Goal: Task Accomplishment & Management: Complete application form

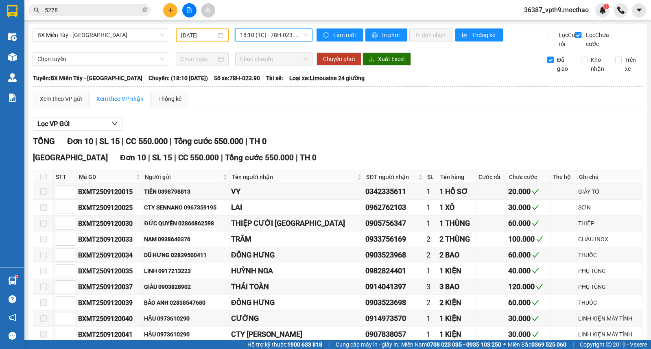
click at [100, 11] on input "5278" at bounding box center [93, 10] width 96 height 9
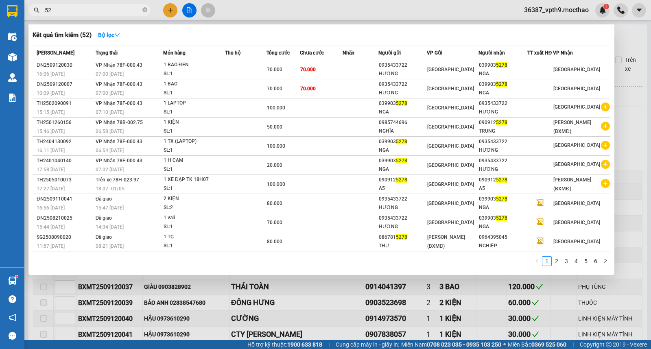
type input "5"
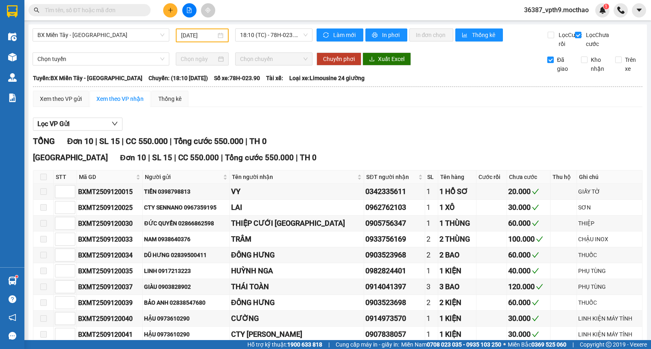
click at [100, 11] on input "text" at bounding box center [93, 10] width 96 height 9
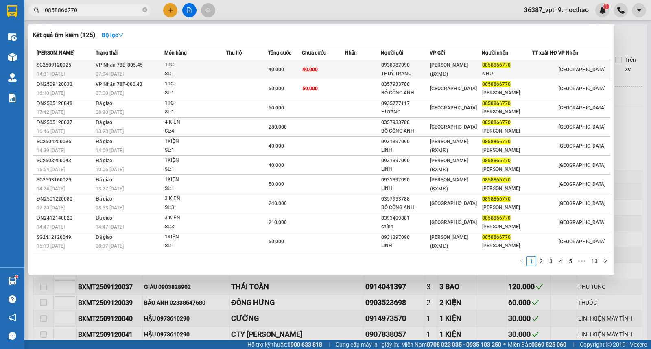
type input "0858866770"
click at [329, 67] on td "40.000" at bounding box center [323, 69] width 43 height 19
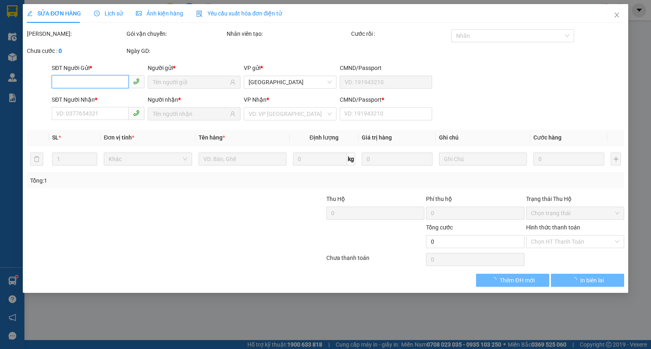
type input "0938987090"
type input "THUỲ TRANG"
type input "0858866770"
type input "NHƯ"
type input "1"
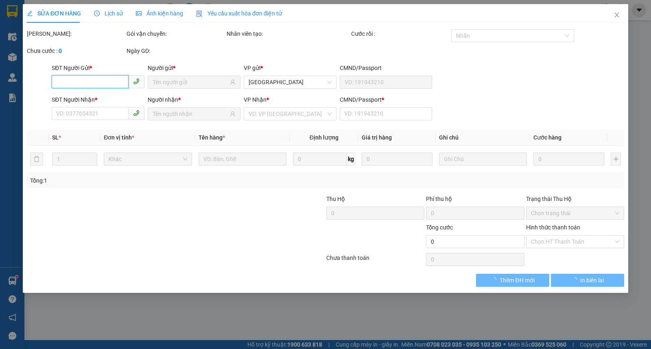
type input "40.000"
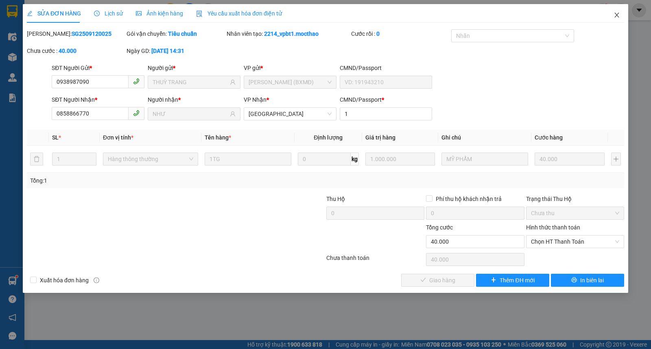
click at [619, 18] on icon "close" at bounding box center [616, 15] width 7 height 7
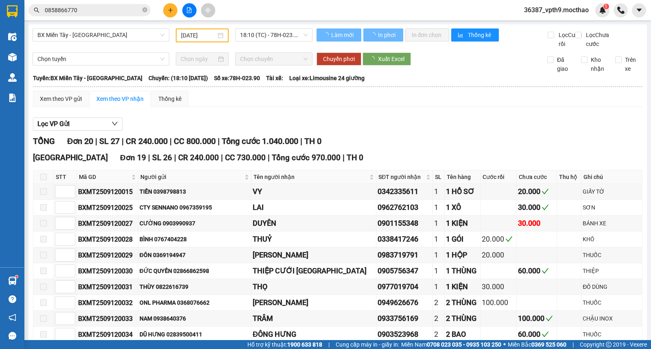
click at [91, 12] on input "0858866770" at bounding box center [93, 10] width 96 height 9
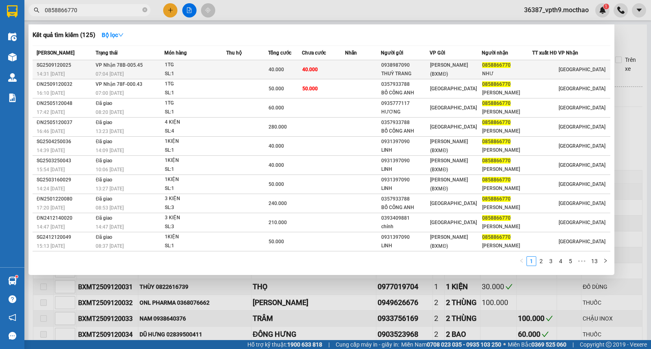
click at [214, 71] on div "SL: 1" at bounding box center [195, 74] width 61 height 9
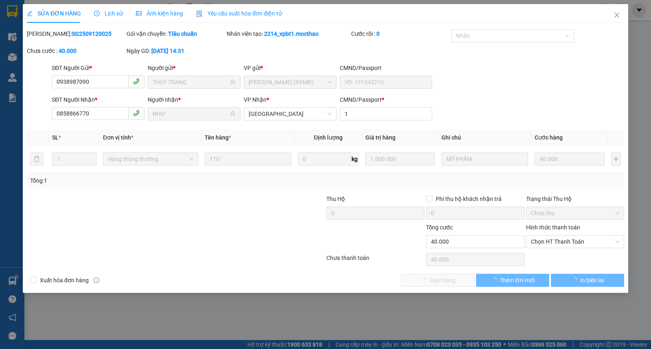
type input "0938987090"
type input "THUỲ TRANG"
type input "0858866770"
type input "NHƯ"
type input "1"
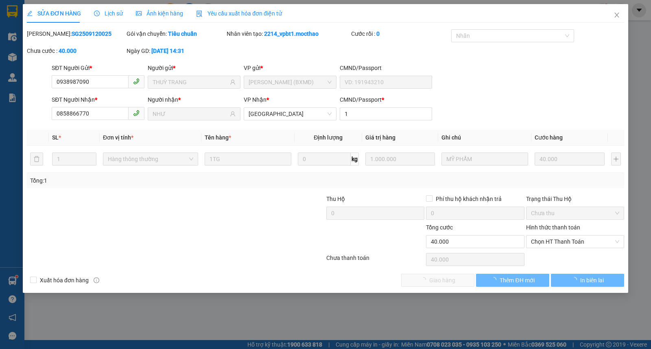
type input "40.000"
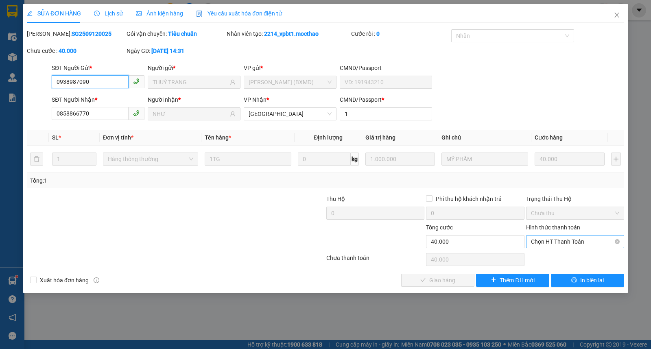
click at [567, 241] on span "Chọn HT Thanh Toán" at bounding box center [575, 241] width 88 height 12
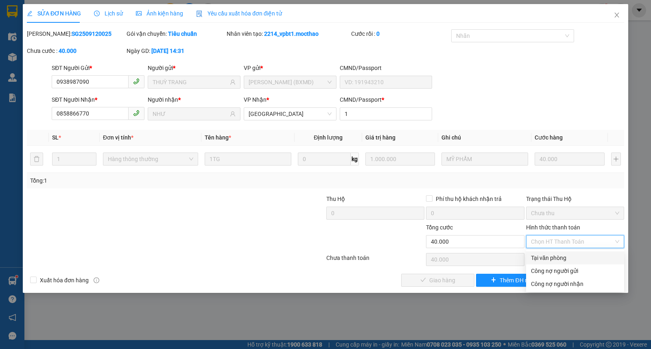
click at [559, 259] on div "Tại văn phòng" at bounding box center [575, 257] width 88 height 9
type input "0"
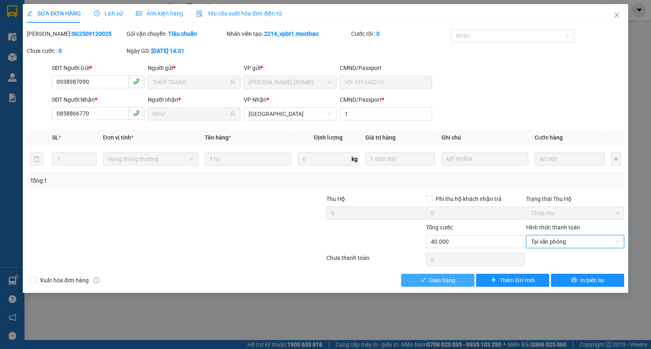
click at [450, 278] on span "Giao hàng" at bounding box center [442, 280] width 26 height 9
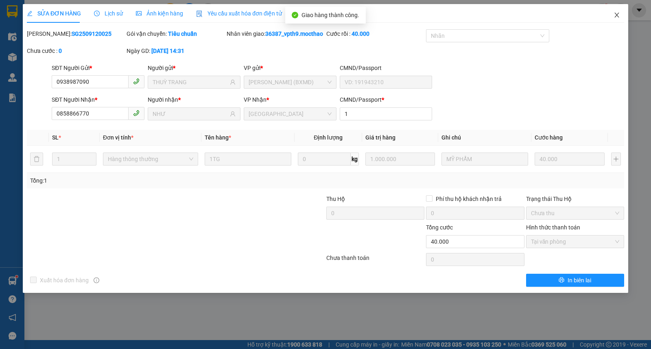
click at [613, 15] on icon "close" at bounding box center [616, 15] width 7 height 7
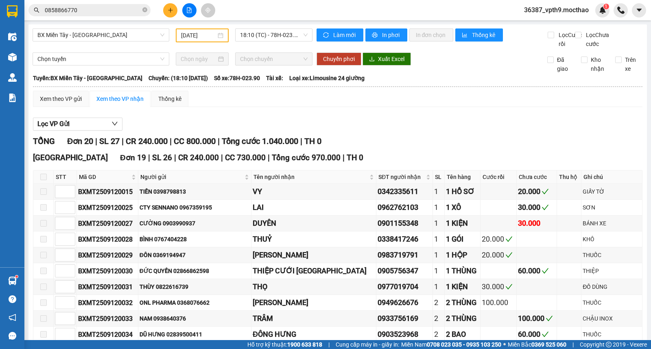
click at [92, 9] on input "0858866770" at bounding box center [93, 10] width 96 height 9
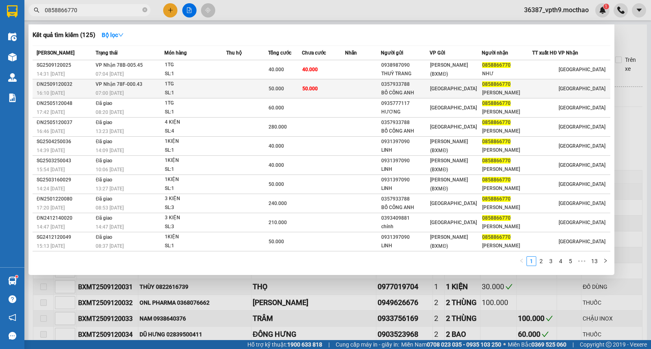
click at [286, 82] on td "50.000" at bounding box center [285, 88] width 34 height 19
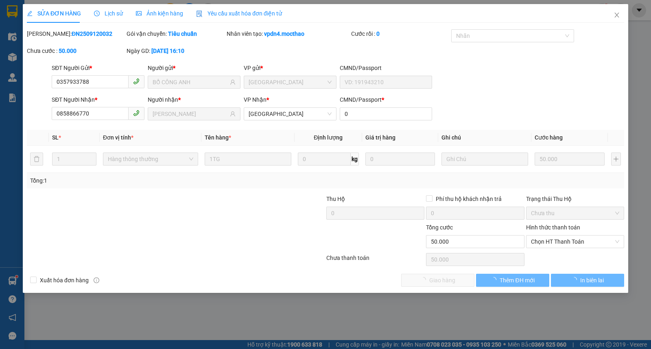
type input "0357933788"
type input "BỒ CÔNG ANH"
type input "0858866770"
type input "[PERSON_NAME]"
type input "0"
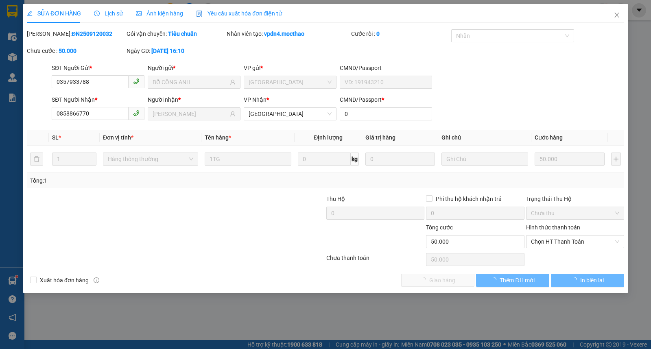
type input "50.000"
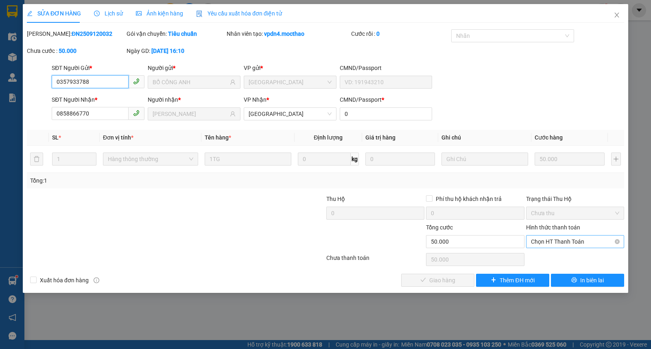
click at [592, 241] on span "Chọn HT Thanh Toán" at bounding box center [575, 241] width 88 height 12
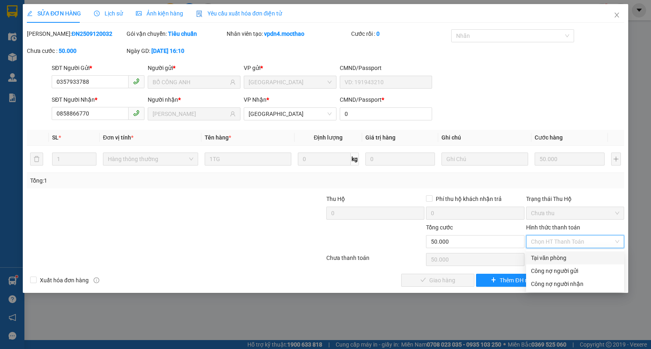
click at [540, 258] on div "Tại văn phòng" at bounding box center [575, 257] width 88 height 9
type input "0"
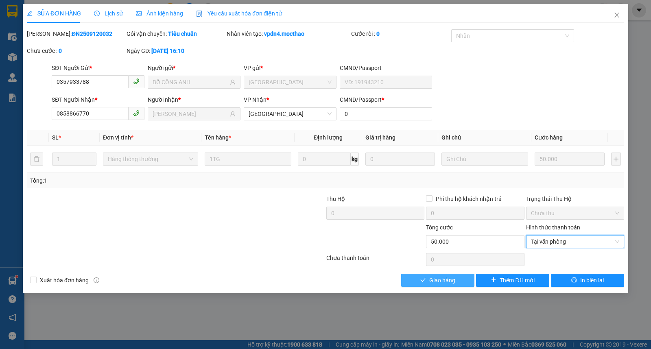
click at [457, 285] on button "Giao hàng" at bounding box center [437, 280] width 73 height 13
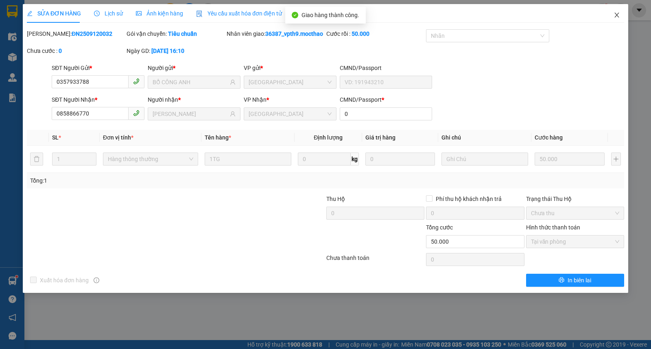
click at [616, 14] on icon "close" at bounding box center [616, 15] width 7 height 7
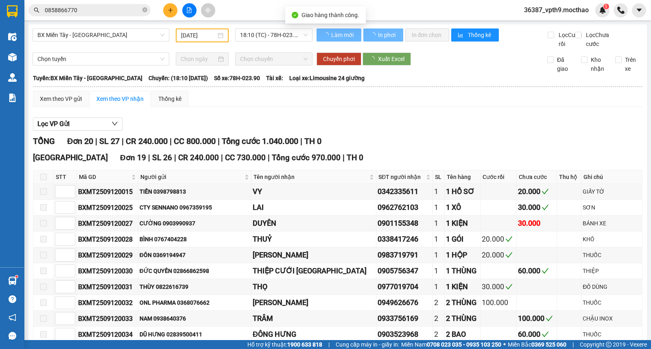
click at [100, 11] on input "0858866770" at bounding box center [93, 10] width 96 height 9
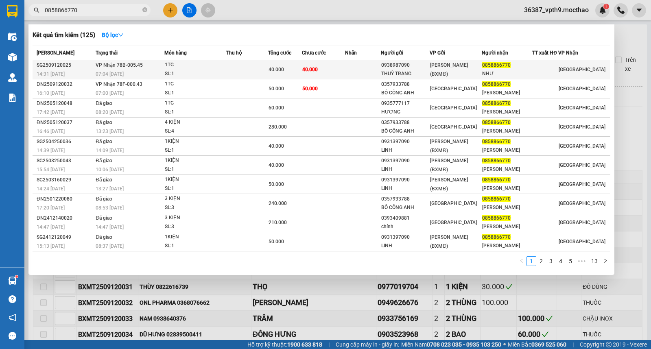
click at [258, 70] on td at bounding box center [247, 69] width 42 height 19
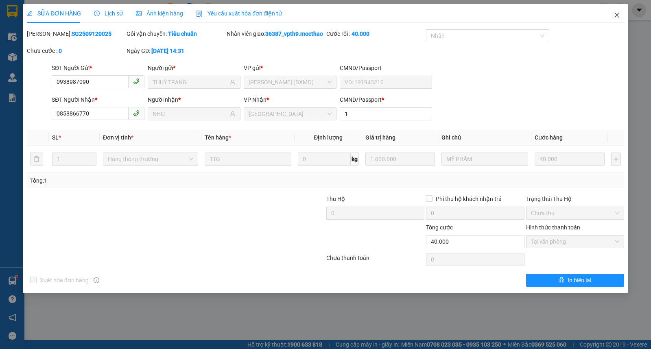
click at [616, 15] on icon "close" at bounding box center [616, 15] width 4 height 5
